Goal: Check status

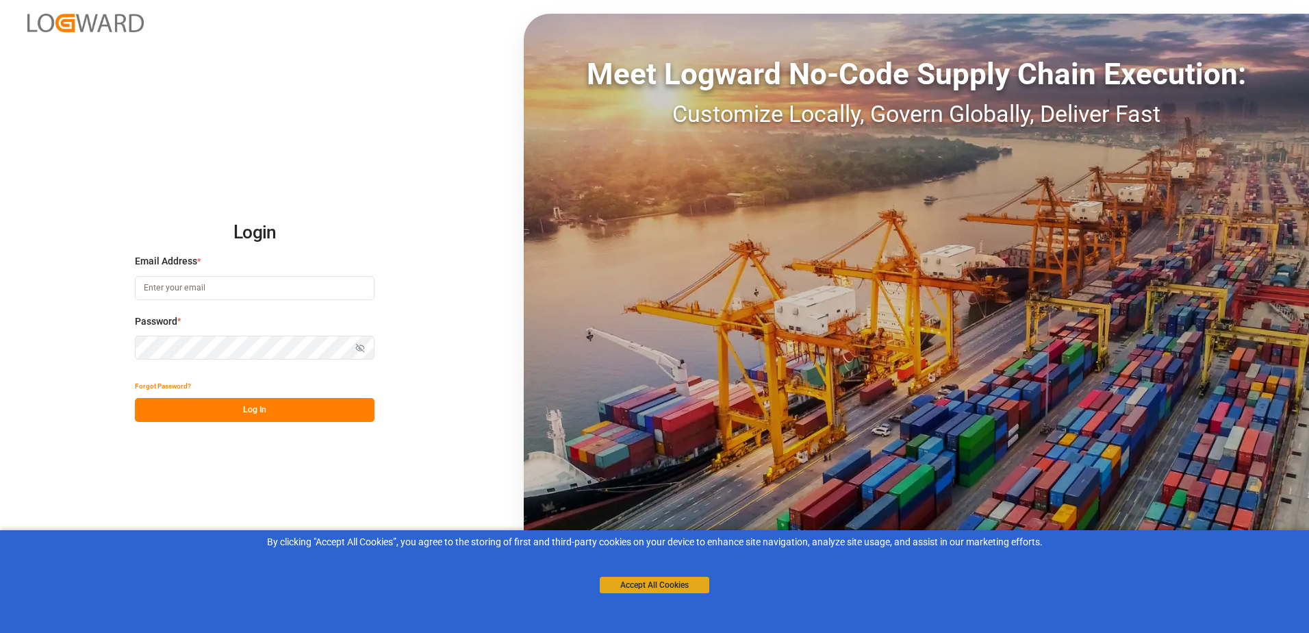
type input "[PERSON_NAME][EMAIL_ADDRESS][PERSON_NAME][DOMAIN_NAME]"
click at [699, 586] on button "Accept All Cookies" at bounding box center [655, 585] width 110 height 16
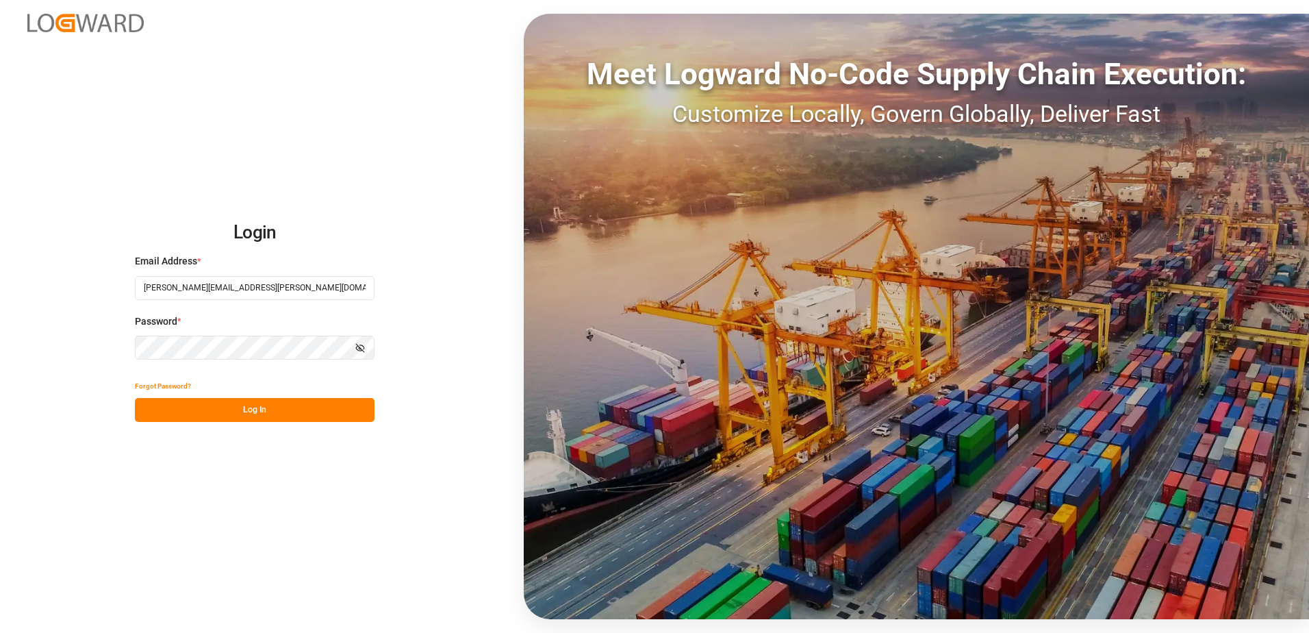
click at [241, 410] on button "Log In" at bounding box center [255, 410] width 240 height 24
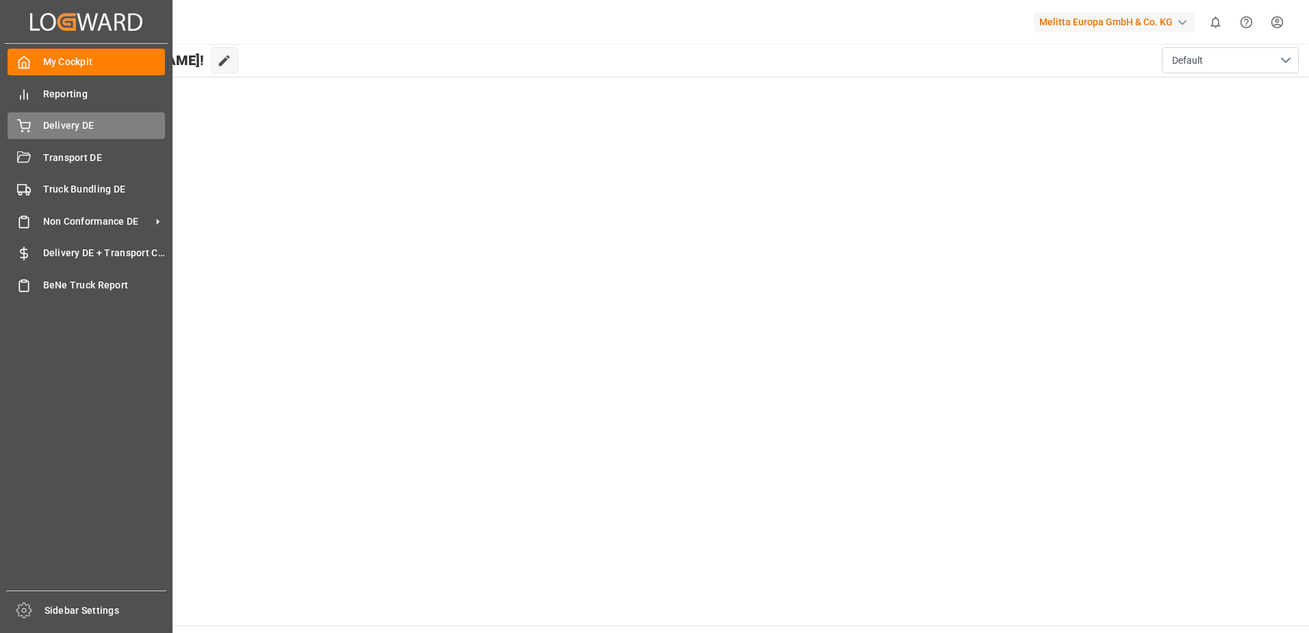
click at [36, 127] on div "Delivery DE Delivery DE" at bounding box center [87, 125] width 158 height 27
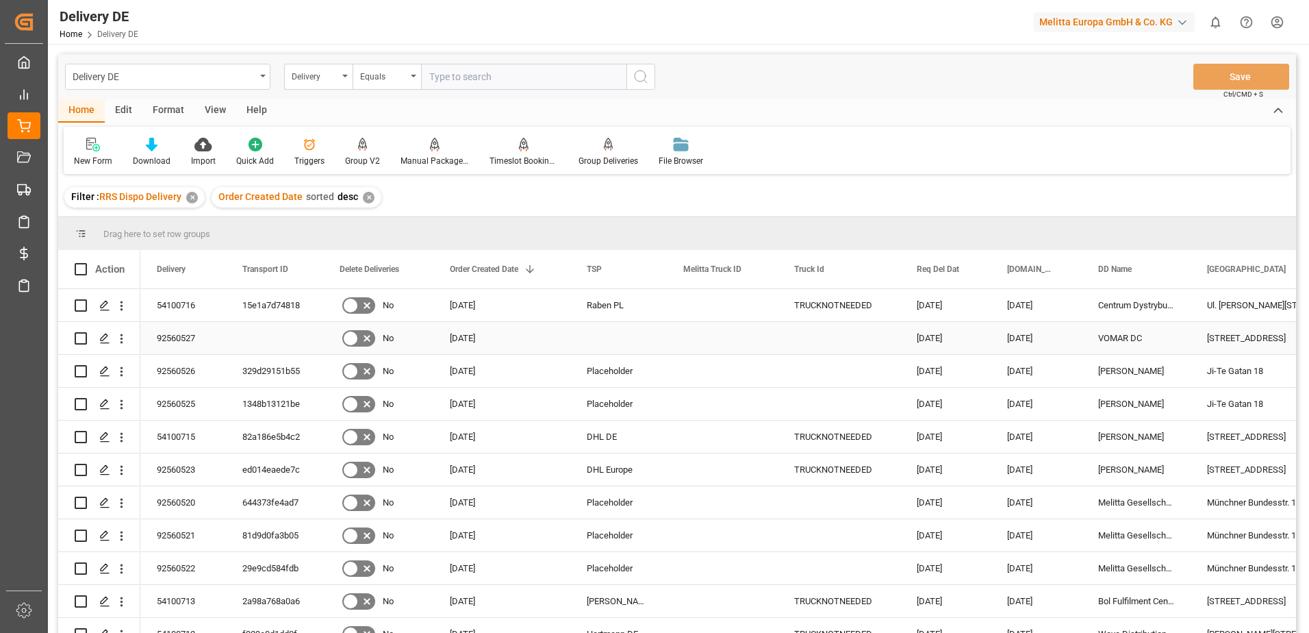
click at [81, 339] on input "Press Space to toggle row selection (unchecked)" at bounding box center [81, 338] width 12 height 12
checkbox input "true"
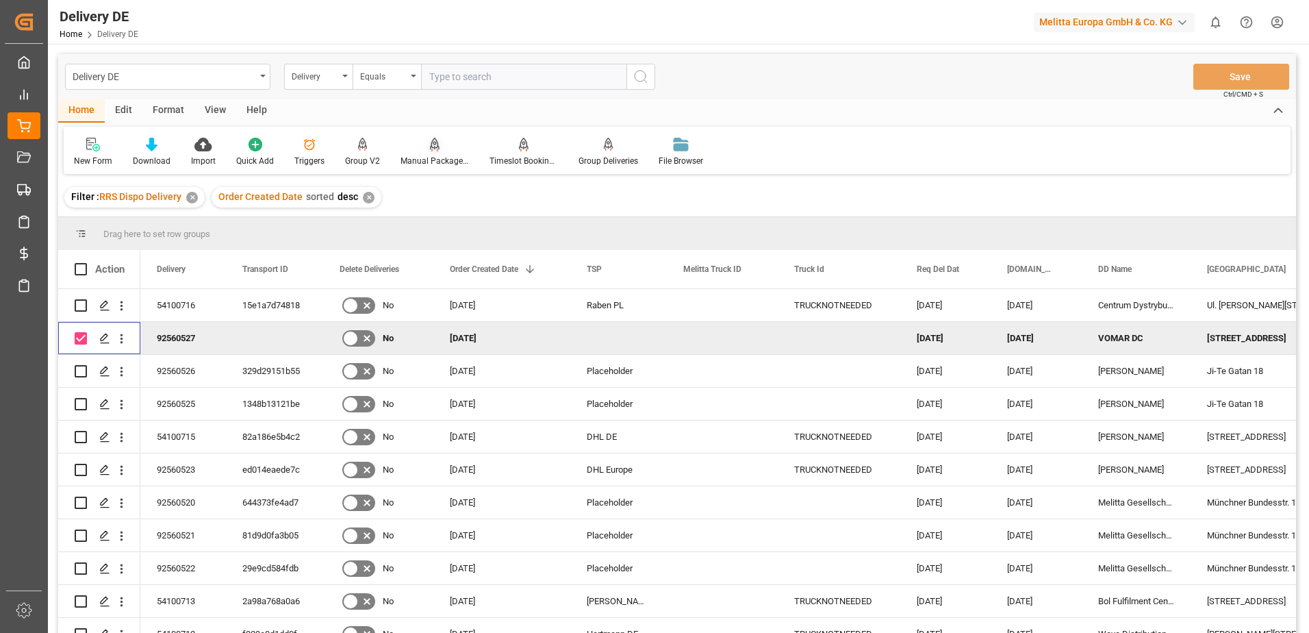
click at [430, 160] on div "Manual Package TypeDetermination" at bounding box center [435, 161] width 68 height 12
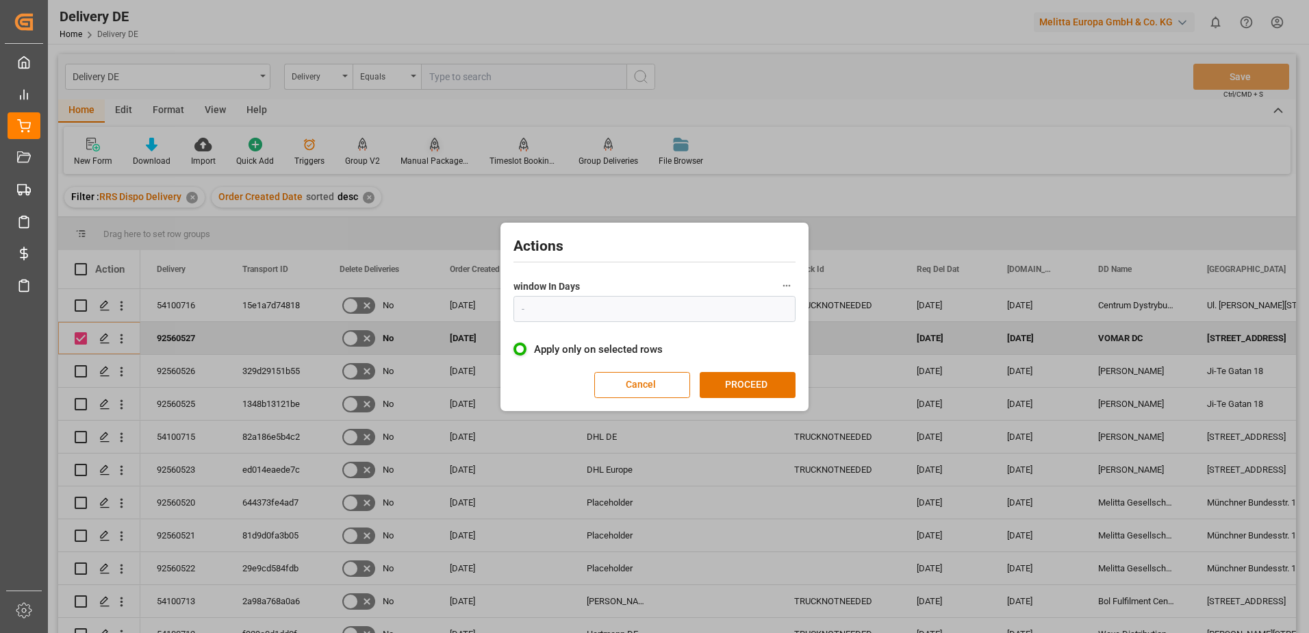
type input "1"
click at [733, 383] on button "PROCEED" at bounding box center [748, 385] width 96 height 26
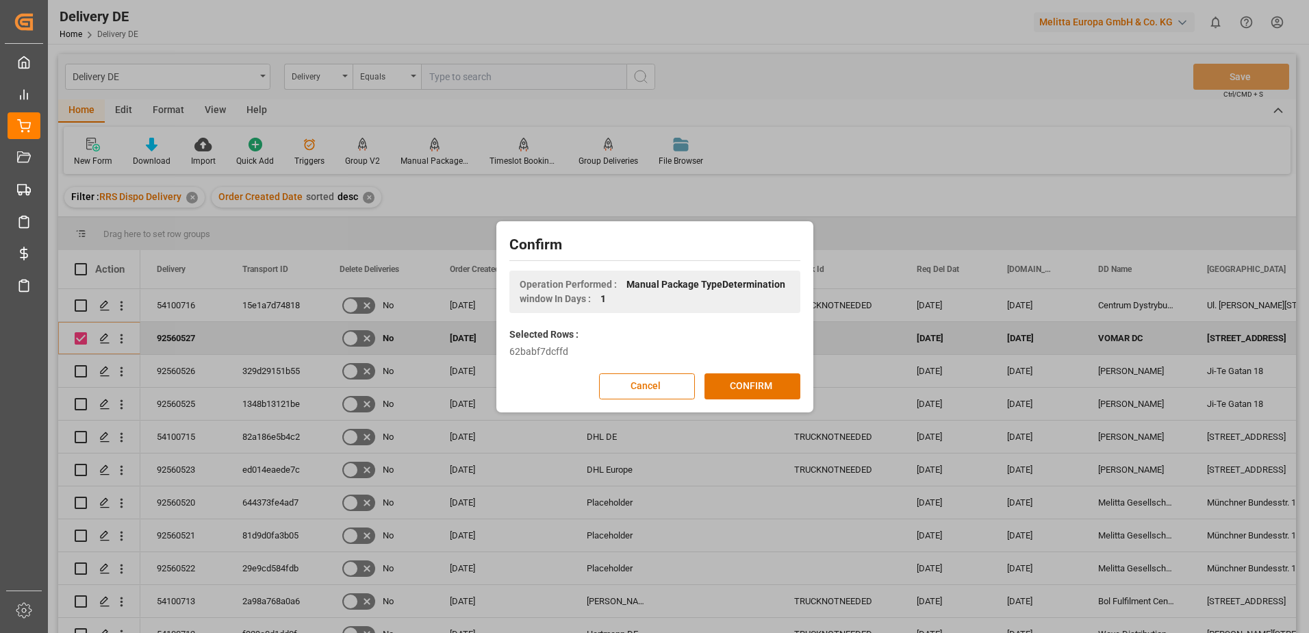
click at [733, 383] on button "CONFIRM" at bounding box center [753, 386] width 96 height 26
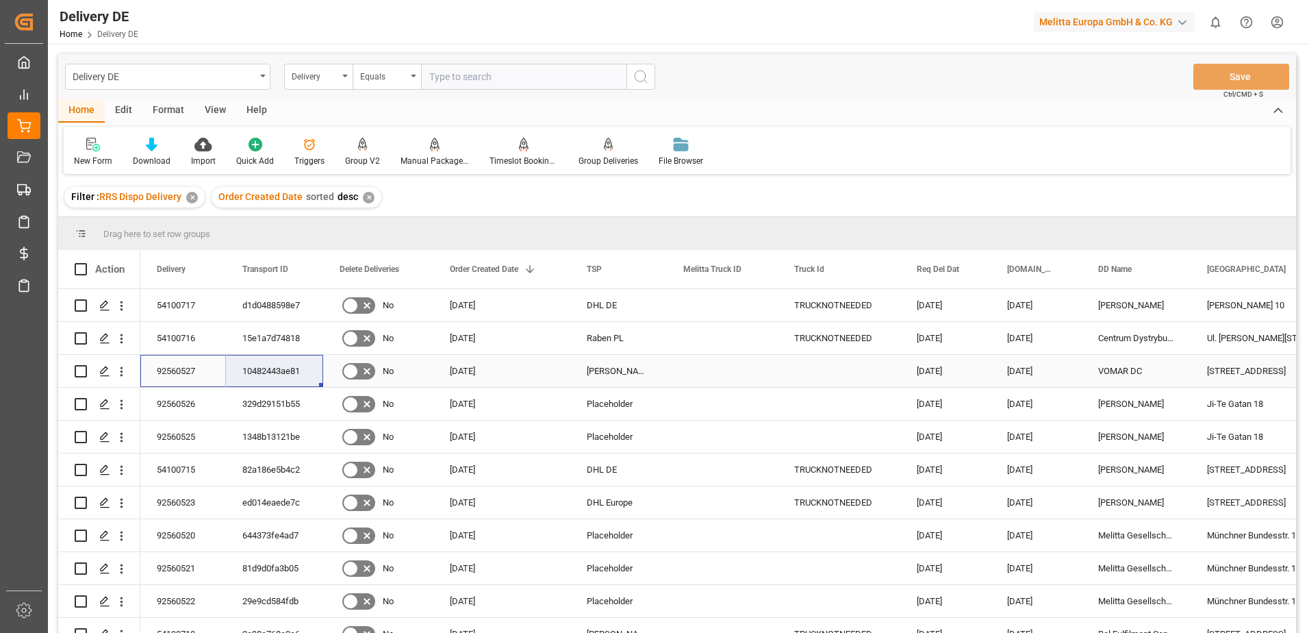
drag, startPoint x: 172, startPoint y: 368, endPoint x: 264, endPoint y: 369, distance: 91.8
